Goal: Information Seeking & Learning: Learn about a topic

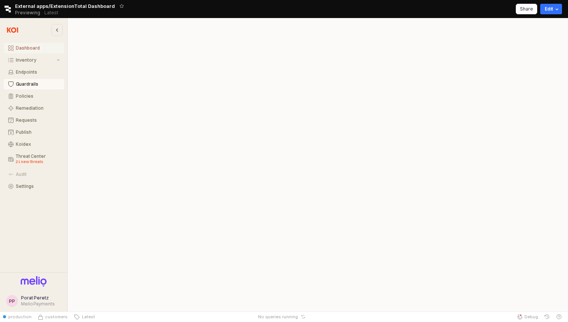
click at [38, 50] on div "Dashboard" at bounding box center [38, 47] width 44 height 5
click at [27, 61] on div "Inventory" at bounding box center [35, 59] width 39 height 5
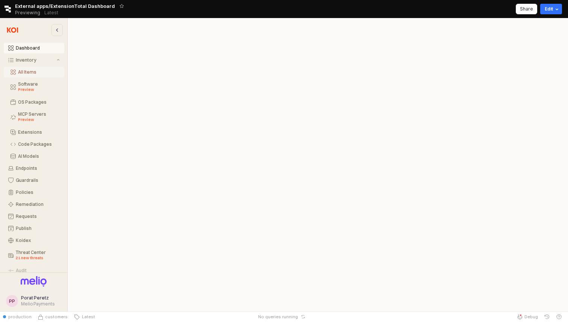
click at [28, 75] on button "All Items" at bounding box center [34, 72] width 60 height 11
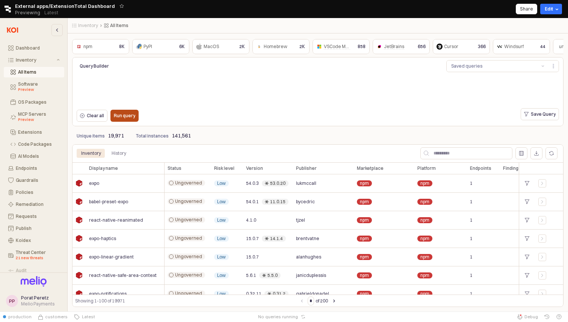
click at [127, 118] on p "Run query" at bounding box center [124, 116] width 21 height 6
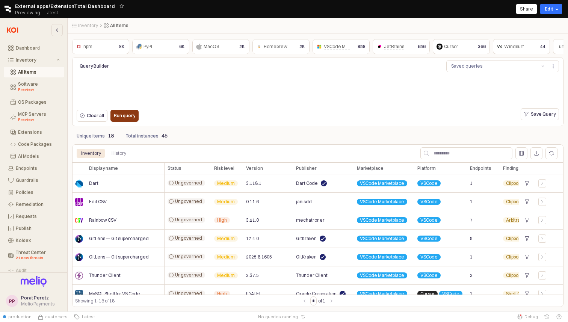
click at [133, 116] on p "Run query" at bounding box center [124, 116] width 21 height 6
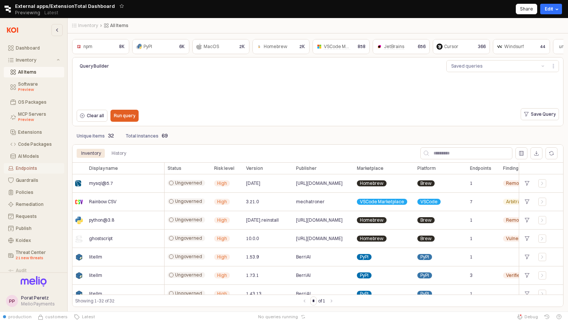
click at [42, 170] on div "Endpoints" at bounding box center [38, 168] width 44 height 5
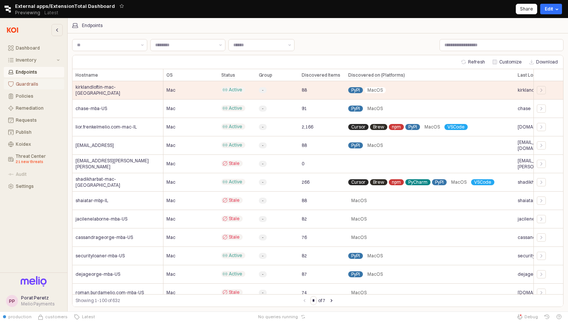
click at [31, 87] on div "Guardrails" at bounding box center [38, 84] width 44 height 5
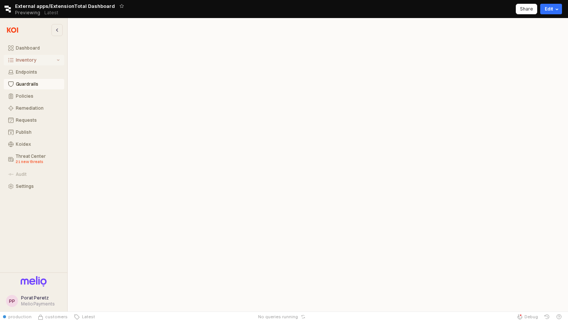
click at [27, 61] on div "Inventory" at bounding box center [35, 59] width 39 height 5
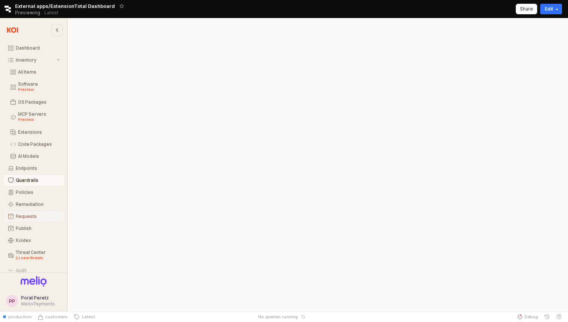
click at [32, 214] on div "Requests" at bounding box center [38, 216] width 44 height 5
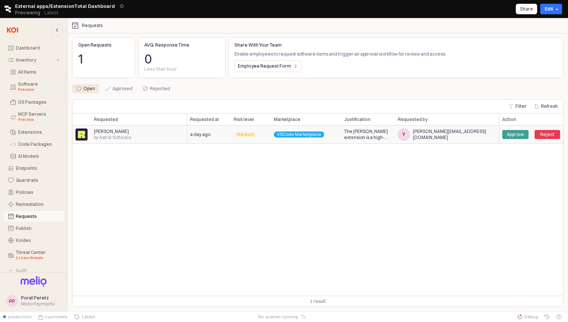
click at [109, 136] on span "by Astral Software" at bounding box center [113, 138] width 38 height 6
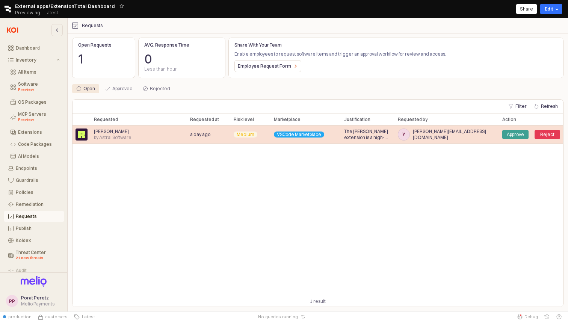
click at [108, 132] on div "[PERSON_NAME] by Astral Software" at bounding box center [139, 135] width 96 height 18
click at [373, 138] on span "The [PERSON_NAME] extension is a high-performance Python linter and formater ne…" at bounding box center [368, 135] width 48 height 12
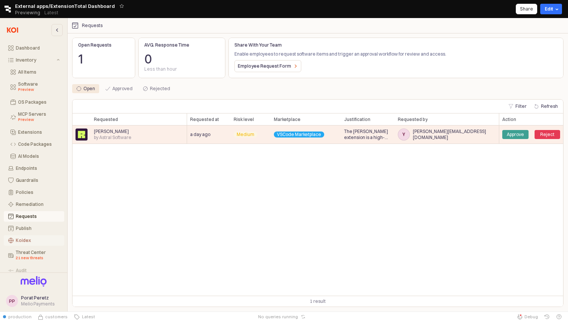
click at [24, 237] on button "Koidex" at bounding box center [34, 240] width 60 height 11
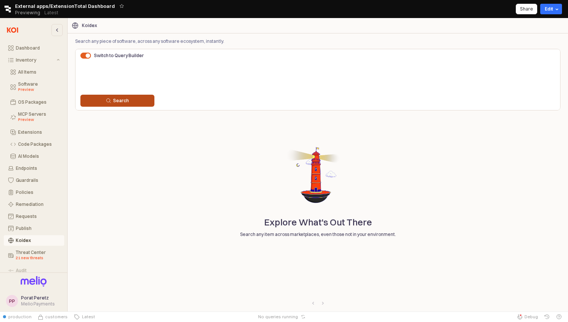
click at [135, 106] on button "Search" at bounding box center [117, 101] width 74 height 12
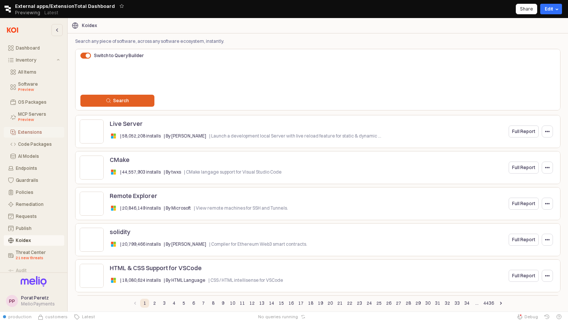
click at [33, 130] on div "Extensions" at bounding box center [39, 132] width 42 height 5
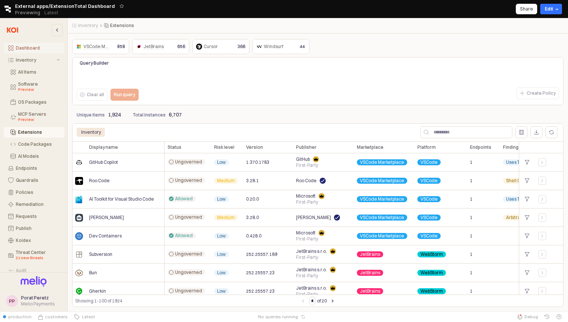
click at [28, 48] on div "Dashboard" at bounding box center [38, 47] width 44 height 5
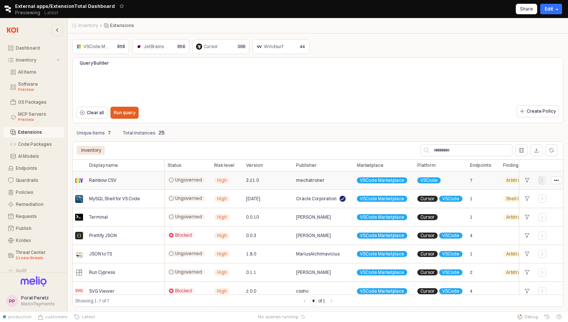
click at [540, 182] on icon "App Frame" at bounding box center [542, 180] width 5 height 5
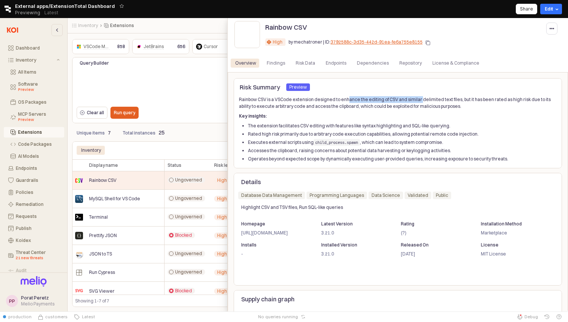
drag, startPoint x: 395, startPoint y: 99, endPoint x: 333, endPoint y: 100, distance: 61.6
click at [336, 100] on p "Rainbow CSV is a VSCode extension designed to enhance the editing of CSV and si…" at bounding box center [398, 103] width 318 height 14
click at [288, 124] on li "The extension facilitates CSV editing with features like syntax highlighting an…" at bounding box center [402, 125] width 309 height 7
click at [275, 61] on div "Findings" at bounding box center [276, 63] width 18 height 9
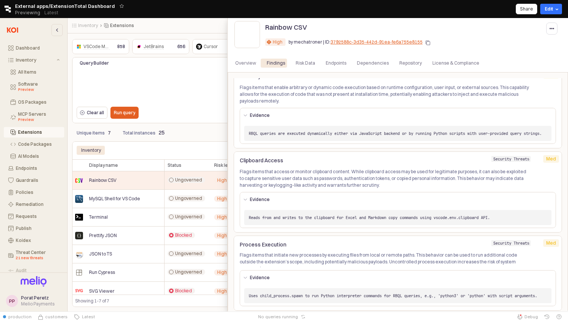
scroll to position [14, 0]
drag, startPoint x: 240, startPoint y: 157, endPoint x: 291, endPoint y: 157, distance: 50.7
click at [291, 157] on p "Clipboard Access" at bounding box center [331, 160] width 182 height 8
click at [282, 227] on div "Reads from and writes to the clipboard for Excel and Markdown copy commands usi…" at bounding box center [398, 216] width 316 height 21
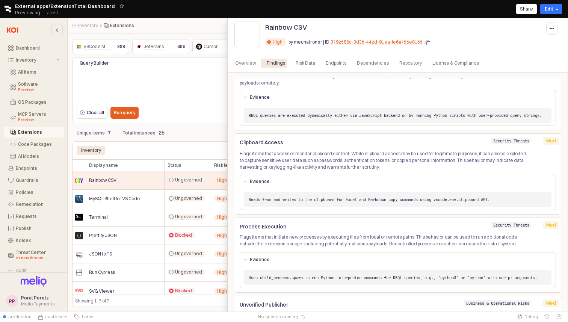
scroll to position [0, 0]
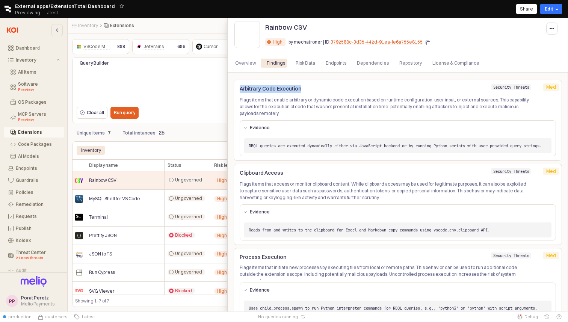
drag, startPoint x: 307, startPoint y: 90, endPoint x: 230, endPoint y: 93, distance: 76.3
click at [230, 93] on div "Arbitrary Code Execution Security Threats Med Med Flags items that enable arbit…" at bounding box center [398, 197] width 340 height 250
click at [335, 65] on div "Endpoints" at bounding box center [336, 63] width 21 height 9
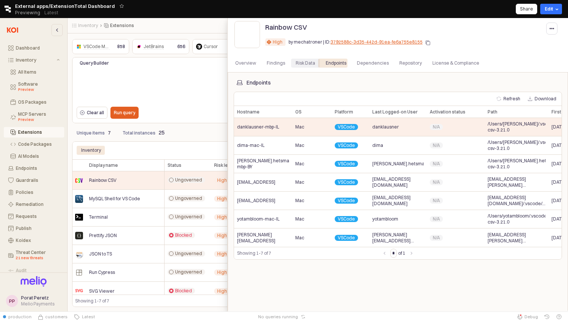
click at [303, 66] on div "Risk Data" at bounding box center [306, 63] width 20 height 9
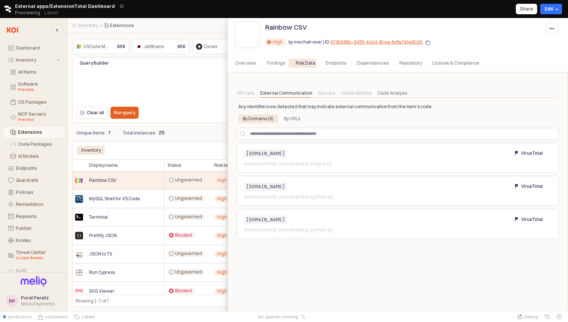
click at [214, 76] on div at bounding box center [284, 164] width 568 height 293
